Goal: Check status: Check status

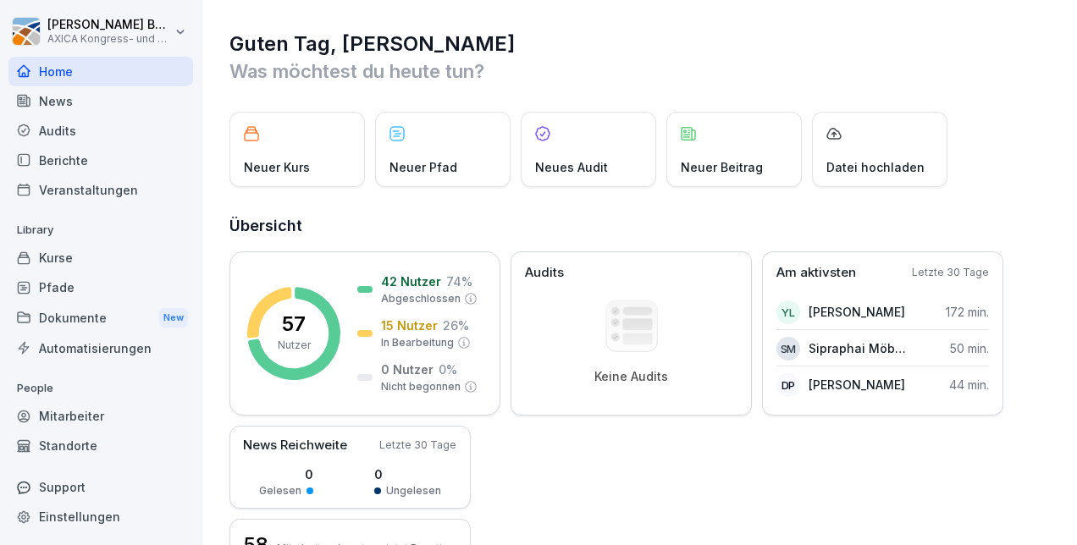
click at [49, 261] on div "Kurse" at bounding box center [100, 258] width 185 height 30
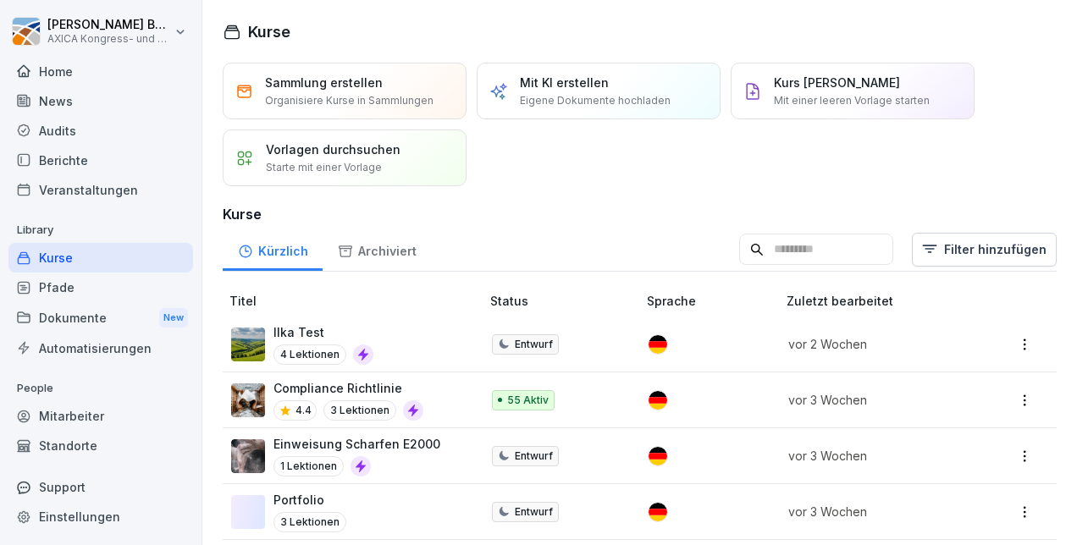
click at [429, 391] on div "Compliance Richtlinie 4.4 3 Lektionen" at bounding box center [347, 399] width 232 height 41
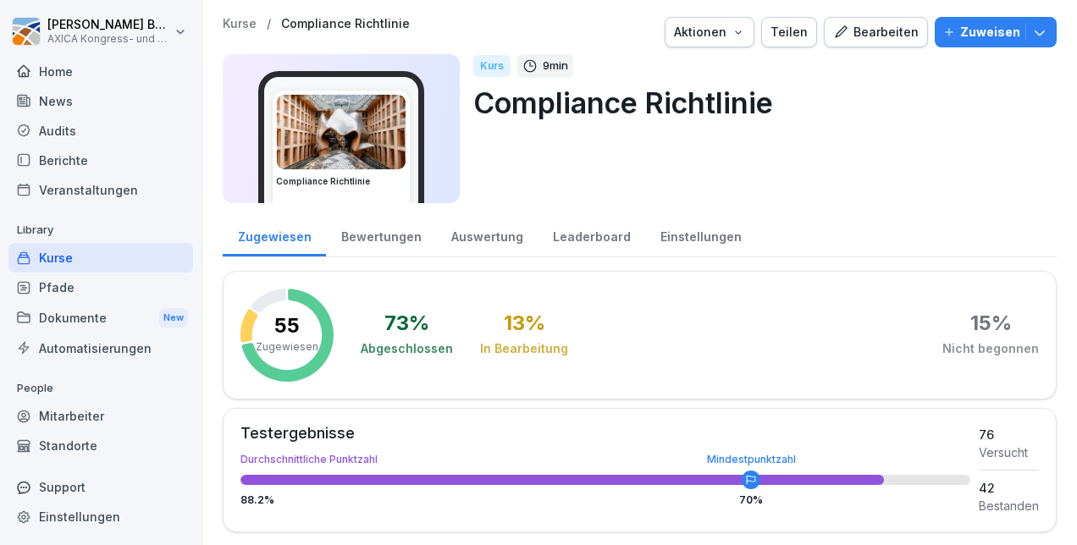
click at [463, 236] on div "Auswertung" at bounding box center [487, 234] width 102 height 43
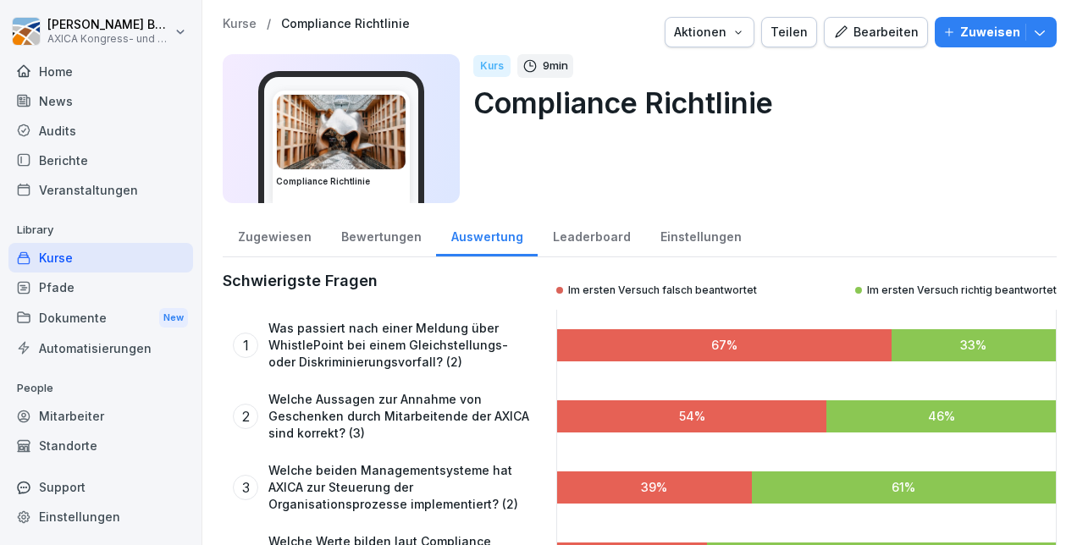
click at [285, 239] on div "Zugewiesen" at bounding box center [274, 234] width 103 height 43
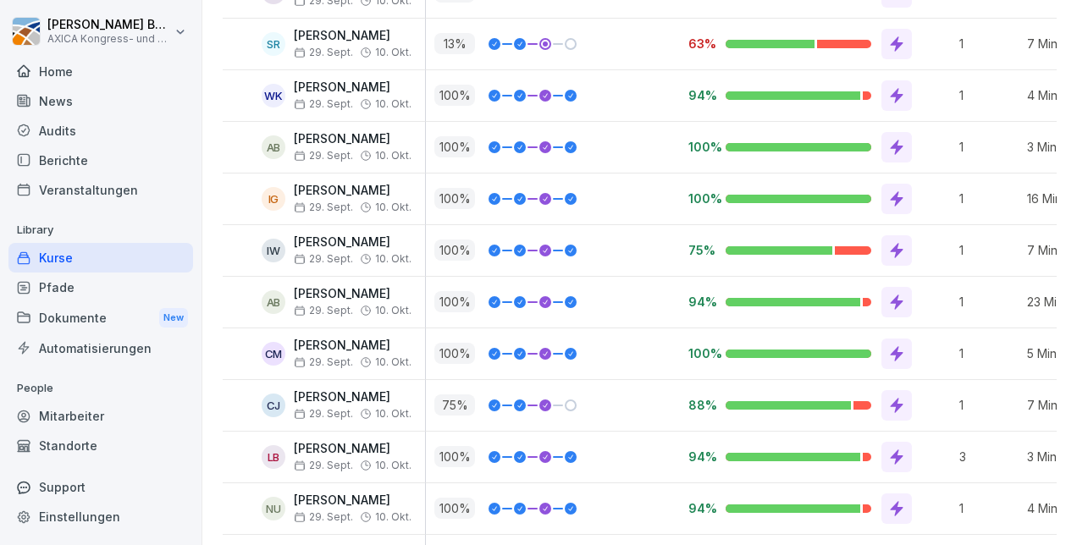
scroll to position [2961, 0]
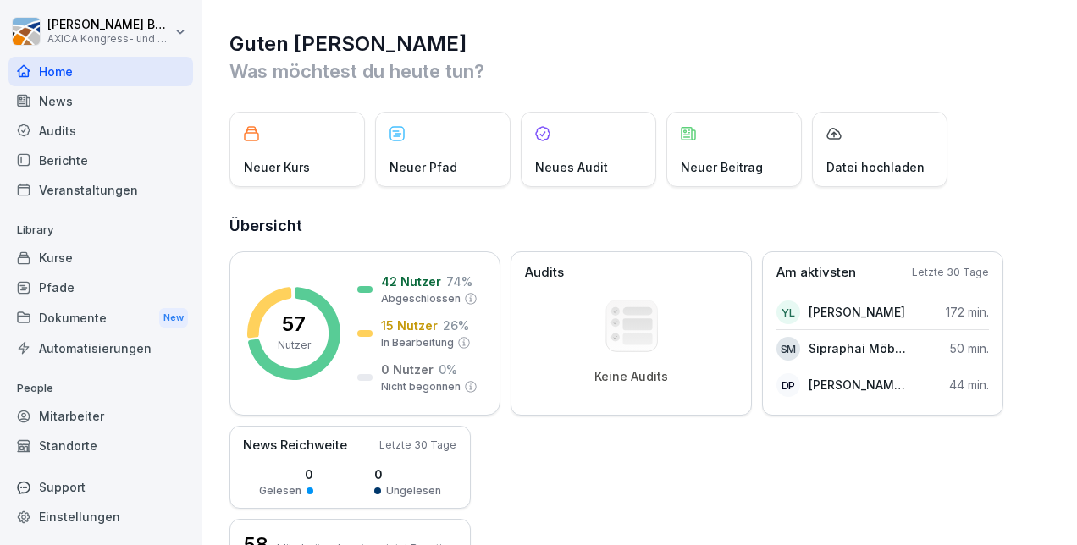
click at [63, 264] on div "Kurse" at bounding box center [100, 258] width 185 height 30
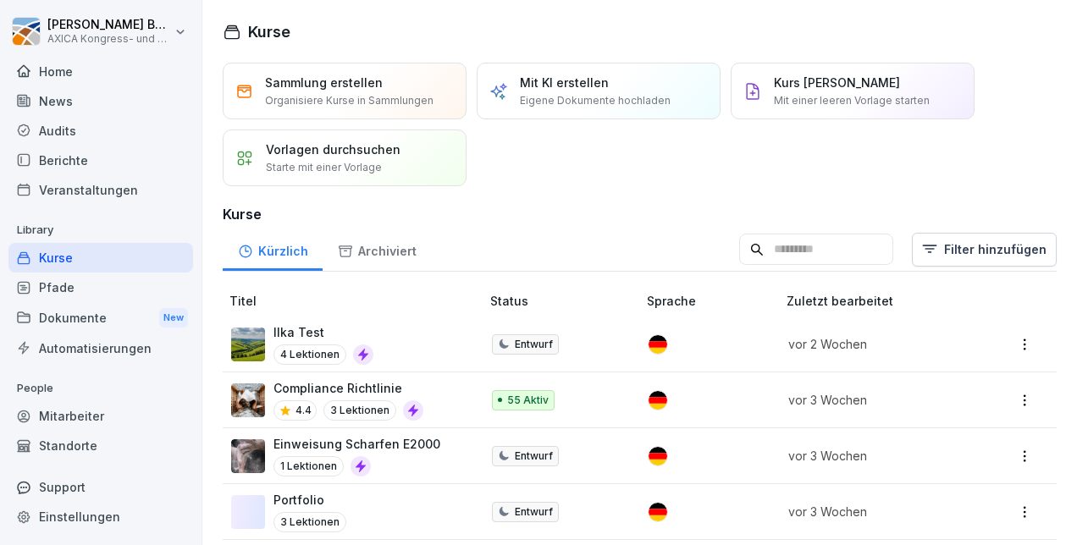
scroll to position [349, 0]
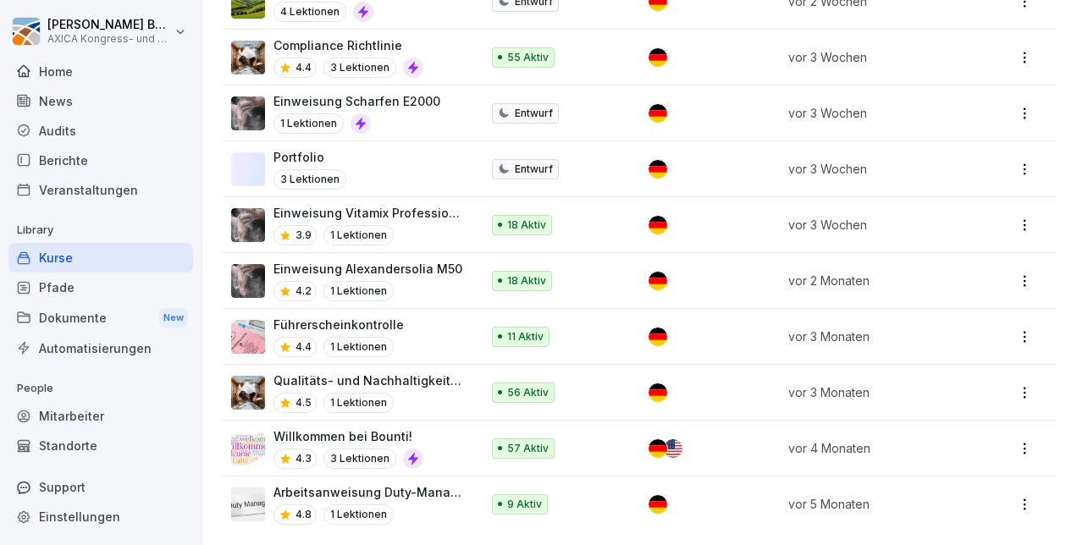
click at [378, 372] on p "Qualitäts- und Nachhaltigkeitspolitik bei AXICA" at bounding box center [368, 381] width 190 height 18
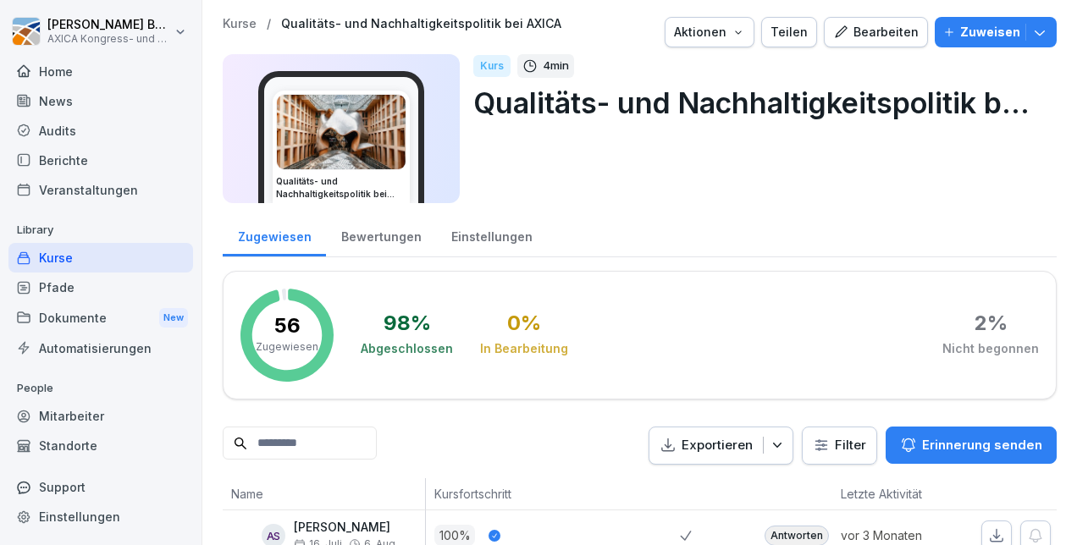
click at [58, 258] on div "Kurse" at bounding box center [100, 258] width 185 height 30
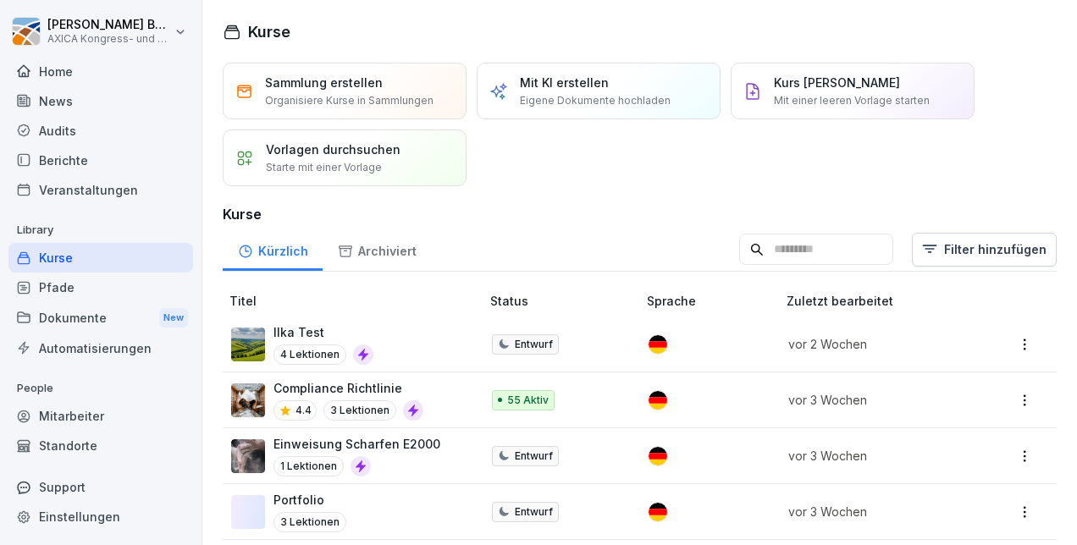
click at [431, 389] on div "Compliance Richtlinie 4.4 3 Lektionen" at bounding box center [347, 399] width 232 height 41
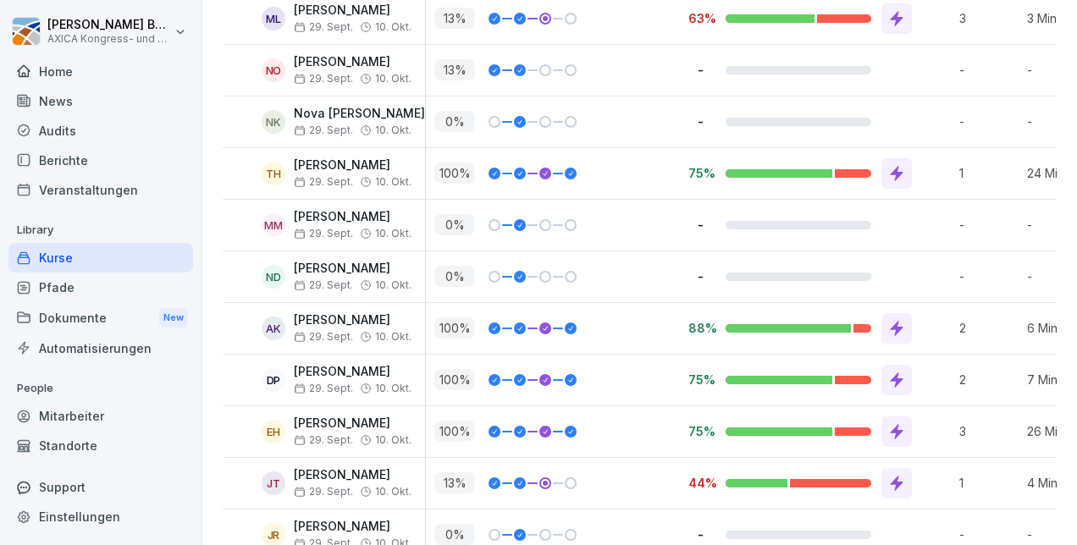
scroll to position [1930, 0]
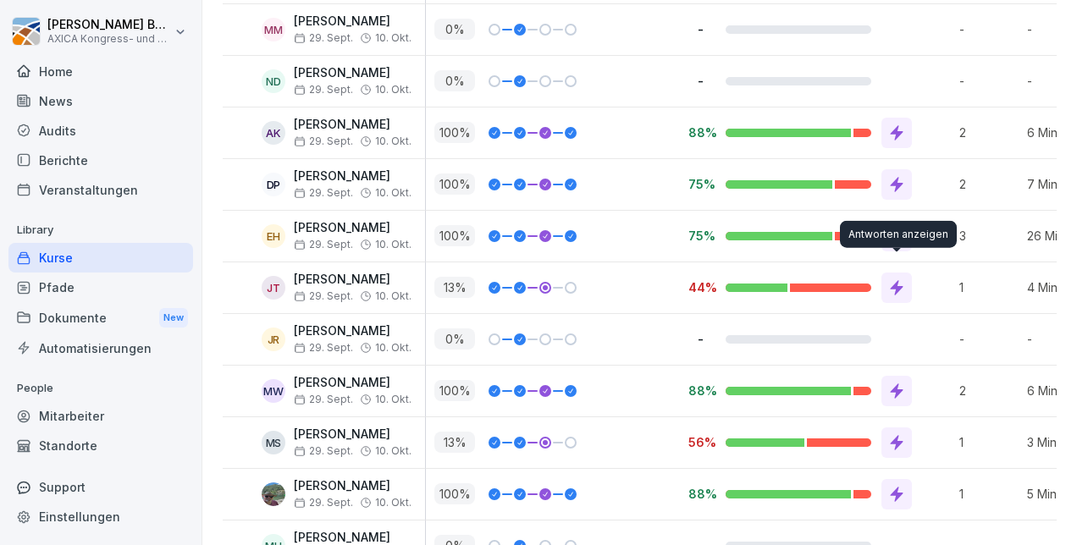
click at [896, 285] on div at bounding box center [896, 288] width 30 height 30
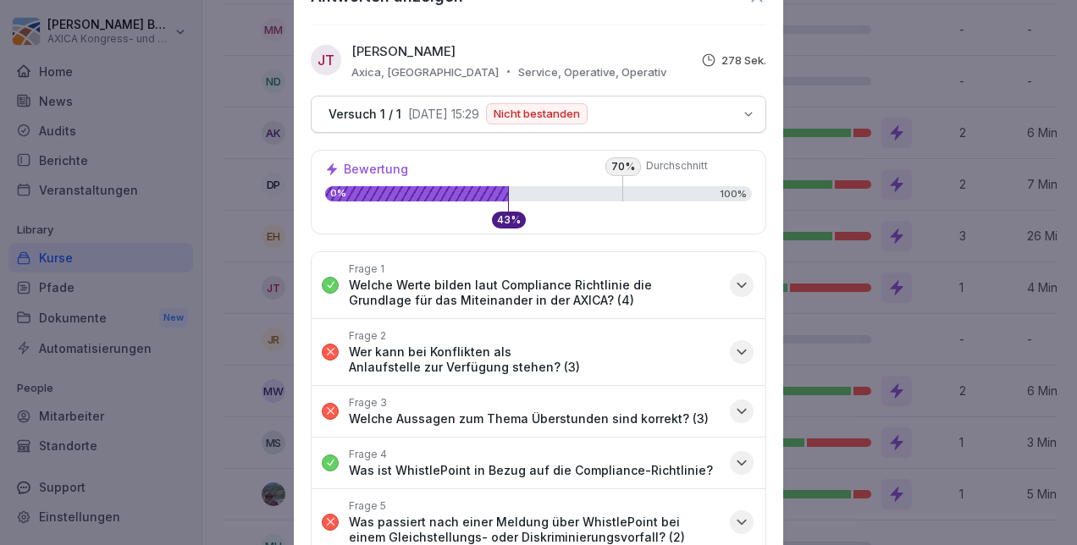
click at [733, 346] on icon "button" at bounding box center [741, 352] width 17 height 17
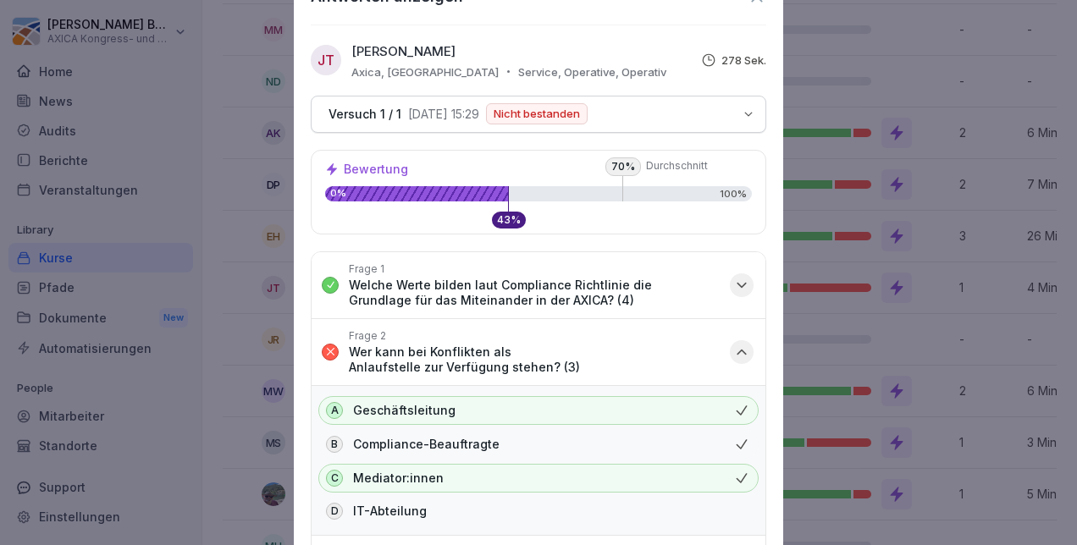
click at [733, 347] on icon "button" at bounding box center [741, 352] width 17 height 17
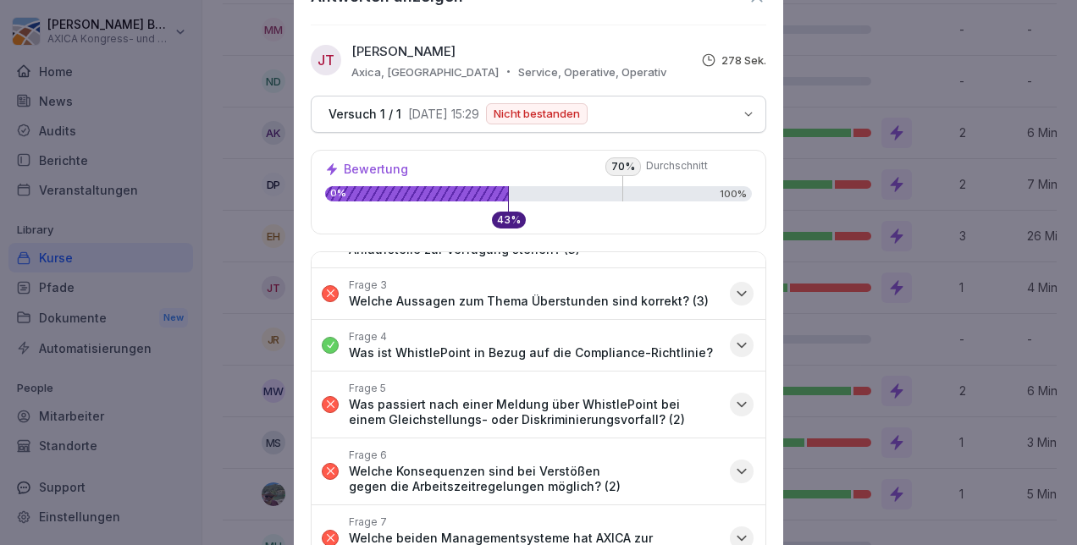
scroll to position [119, 0]
click at [733, 284] on icon "button" at bounding box center [741, 292] width 17 height 17
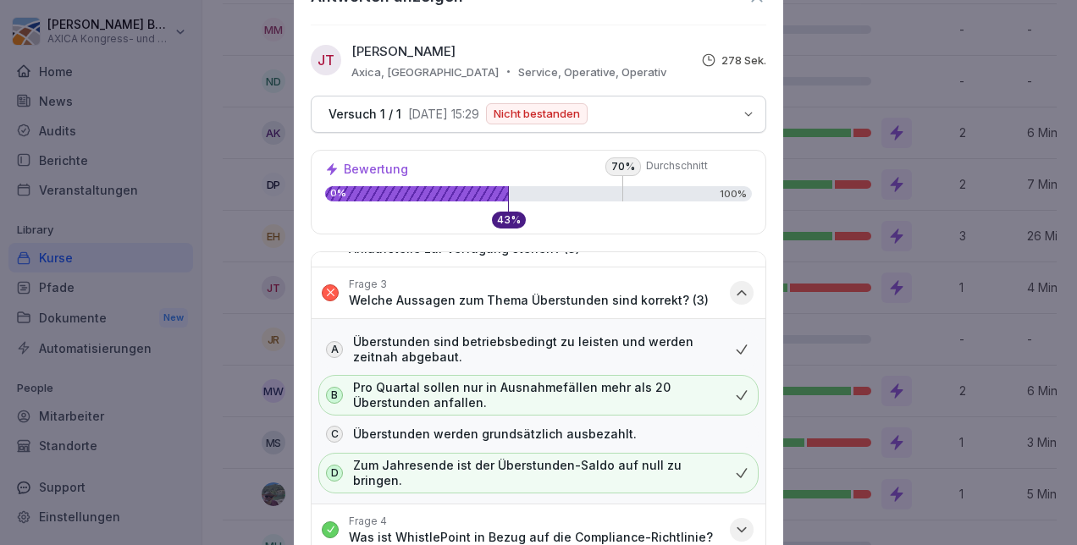
click at [733, 284] on icon "button" at bounding box center [741, 292] width 17 height 17
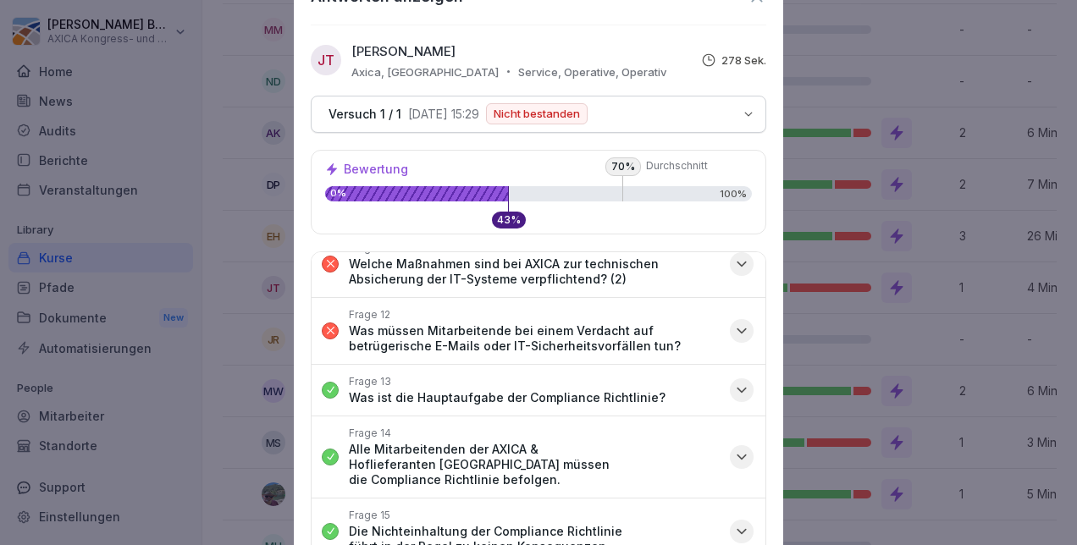
scroll to position [675, 0]
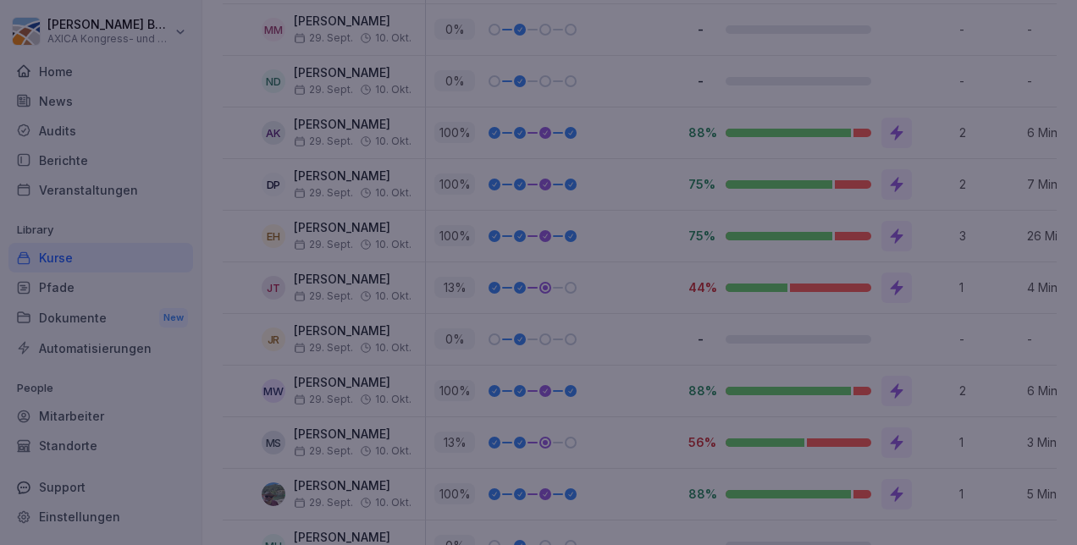
click at [811, 311] on div at bounding box center [538, 272] width 1077 height 545
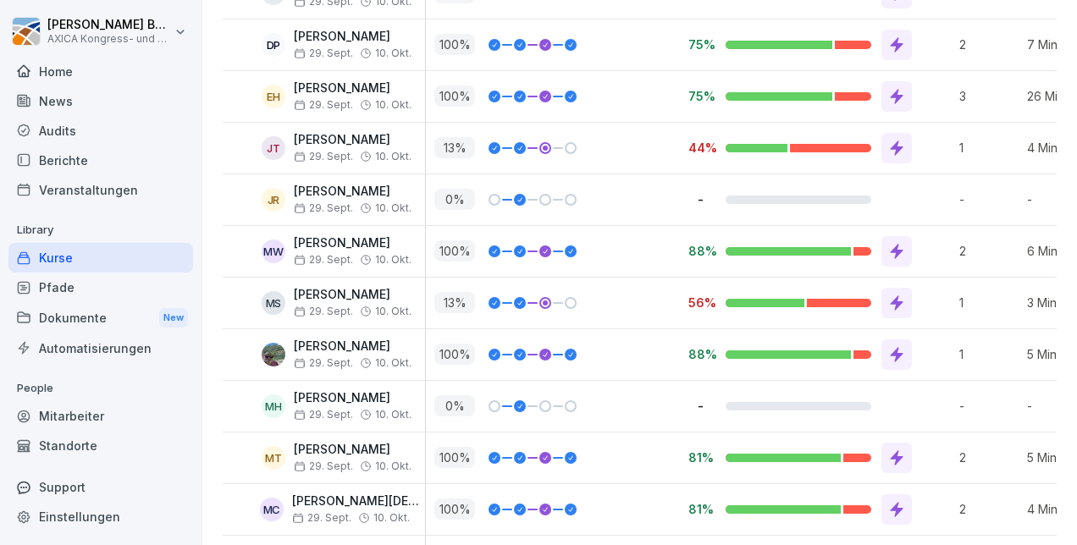
scroll to position [2075, 0]
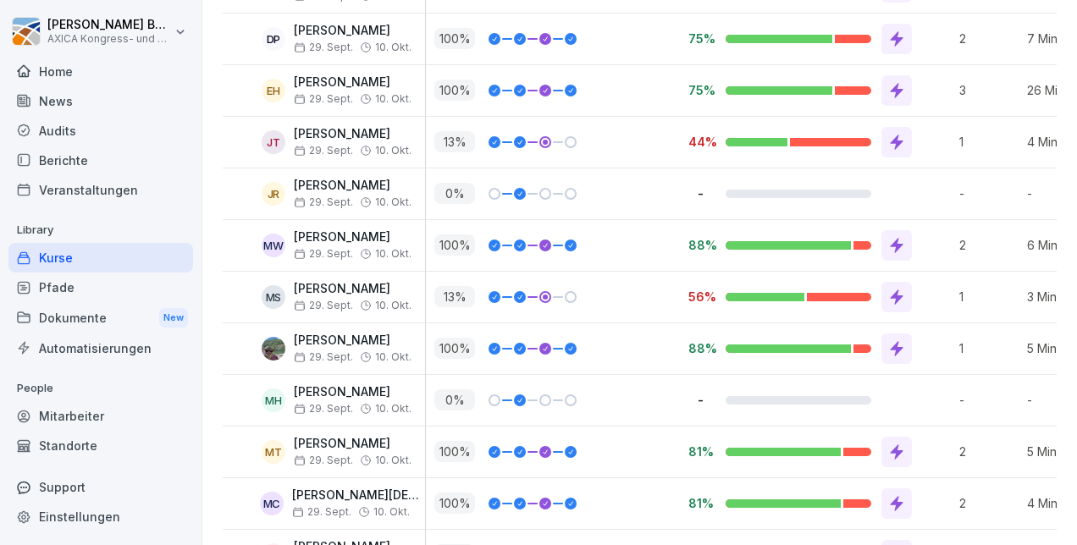
click at [896, 289] on icon at bounding box center [896, 296] width 13 height 15
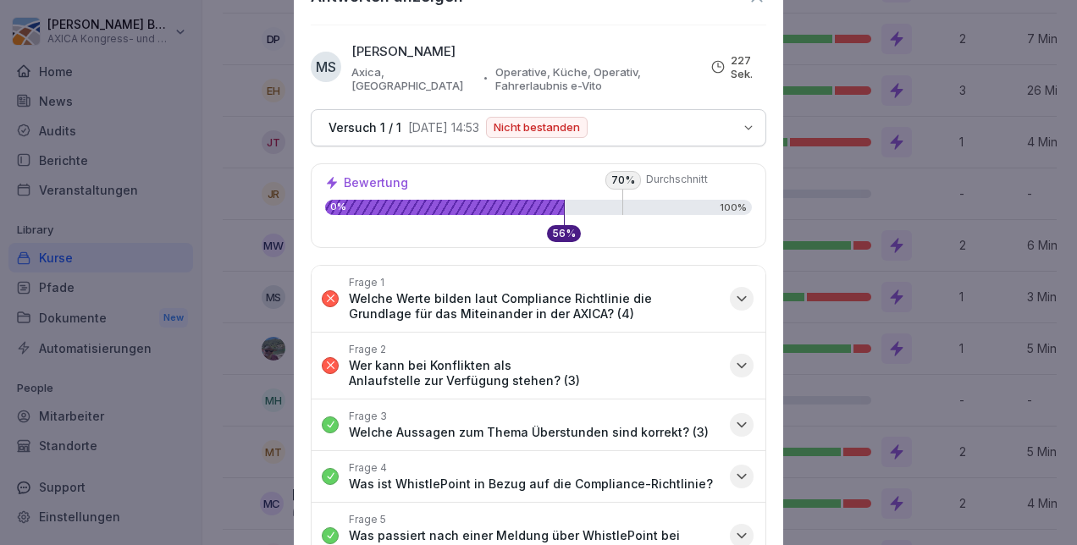
click at [733, 290] on icon "button" at bounding box center [741, 298] width 17 height 17
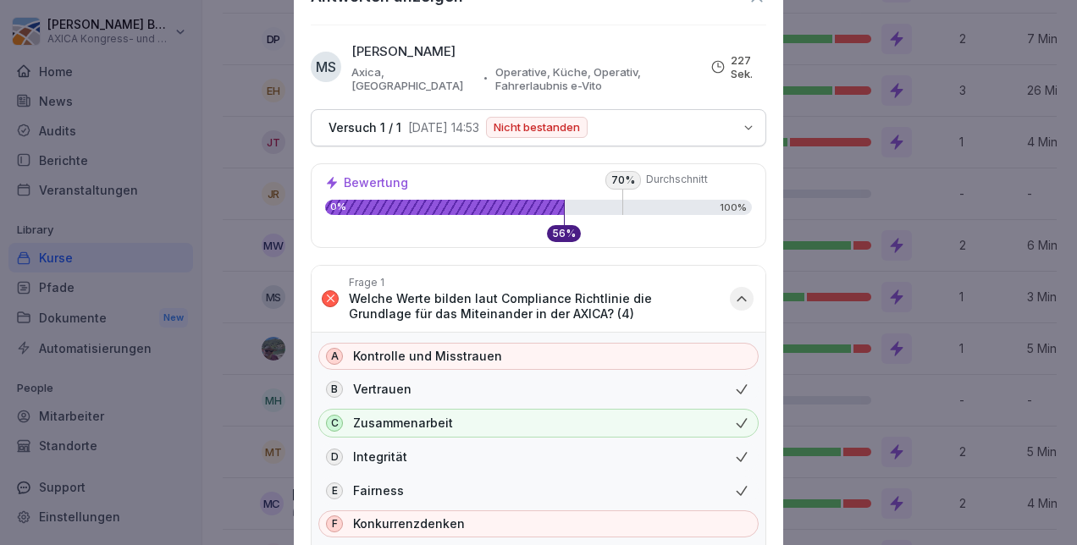
click at [733, 290] on icon "button" at bounding box center [741, 298] width 17 height 17
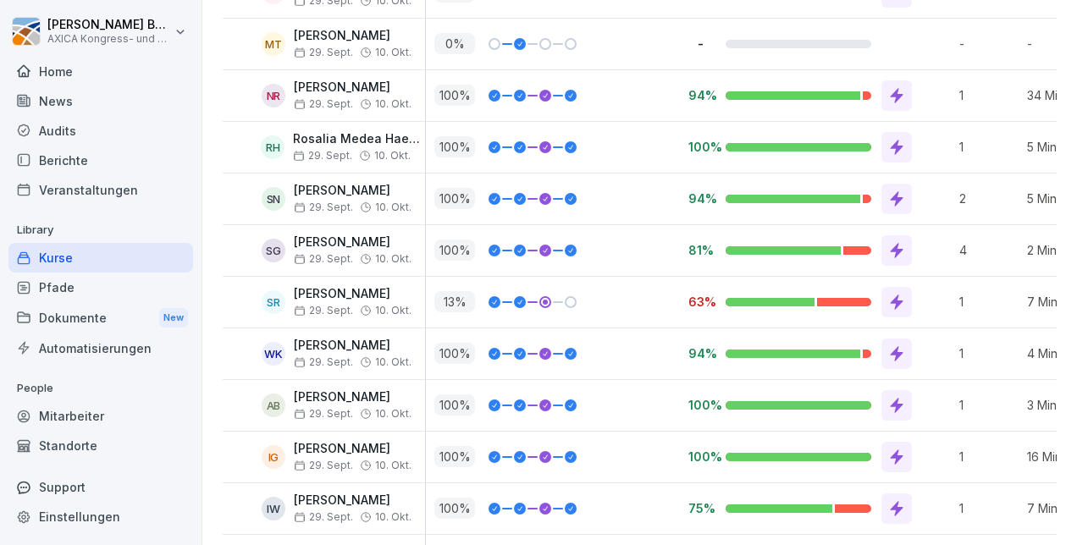
scroll to position [2640, 0]
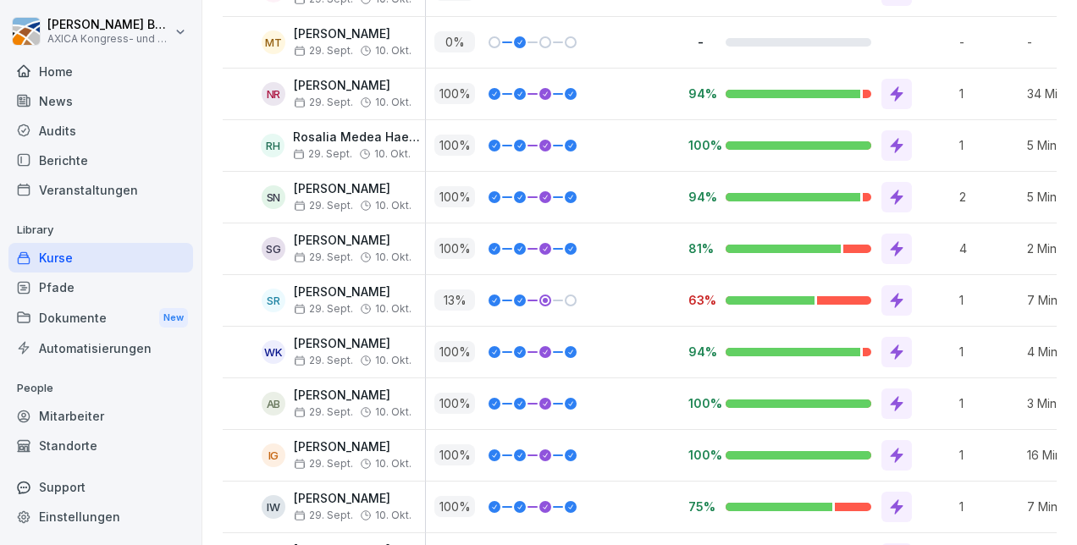
click at [883, 285] on div at bounding box center [896, 300] width 30 height 30
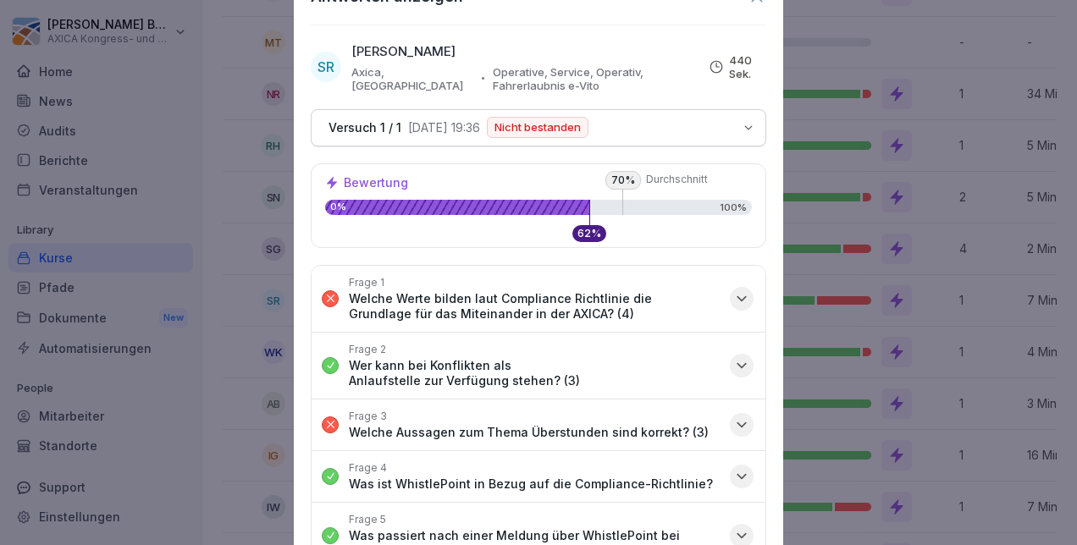
click at [733, 290] on icon "button" at bounding box center [741, 298] width 17 height 17
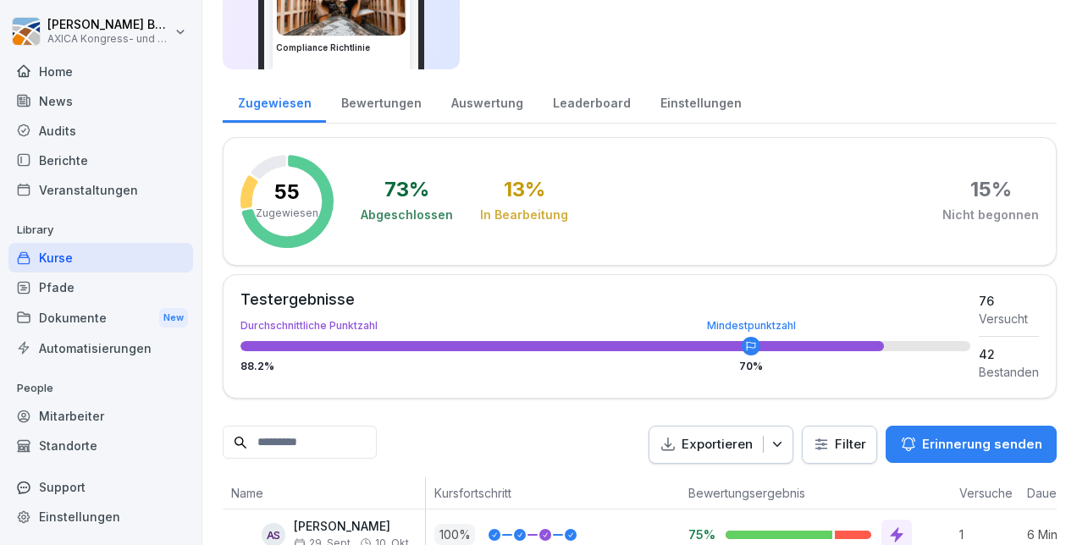
scroll to position [134, 0]
click at [41, 69] on div "Home" at bounding box center [100, 72] width 185 height 30
